Goal: Find specific page/section: Find specific page/section

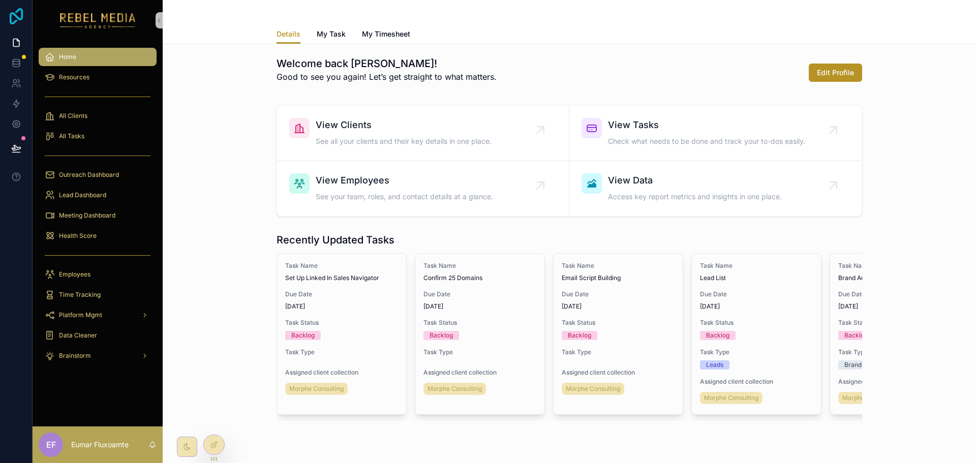
click at [20, 17] on icon at bounding box center [16, 16] width 20 height 16
